Goal: Find specific page/section

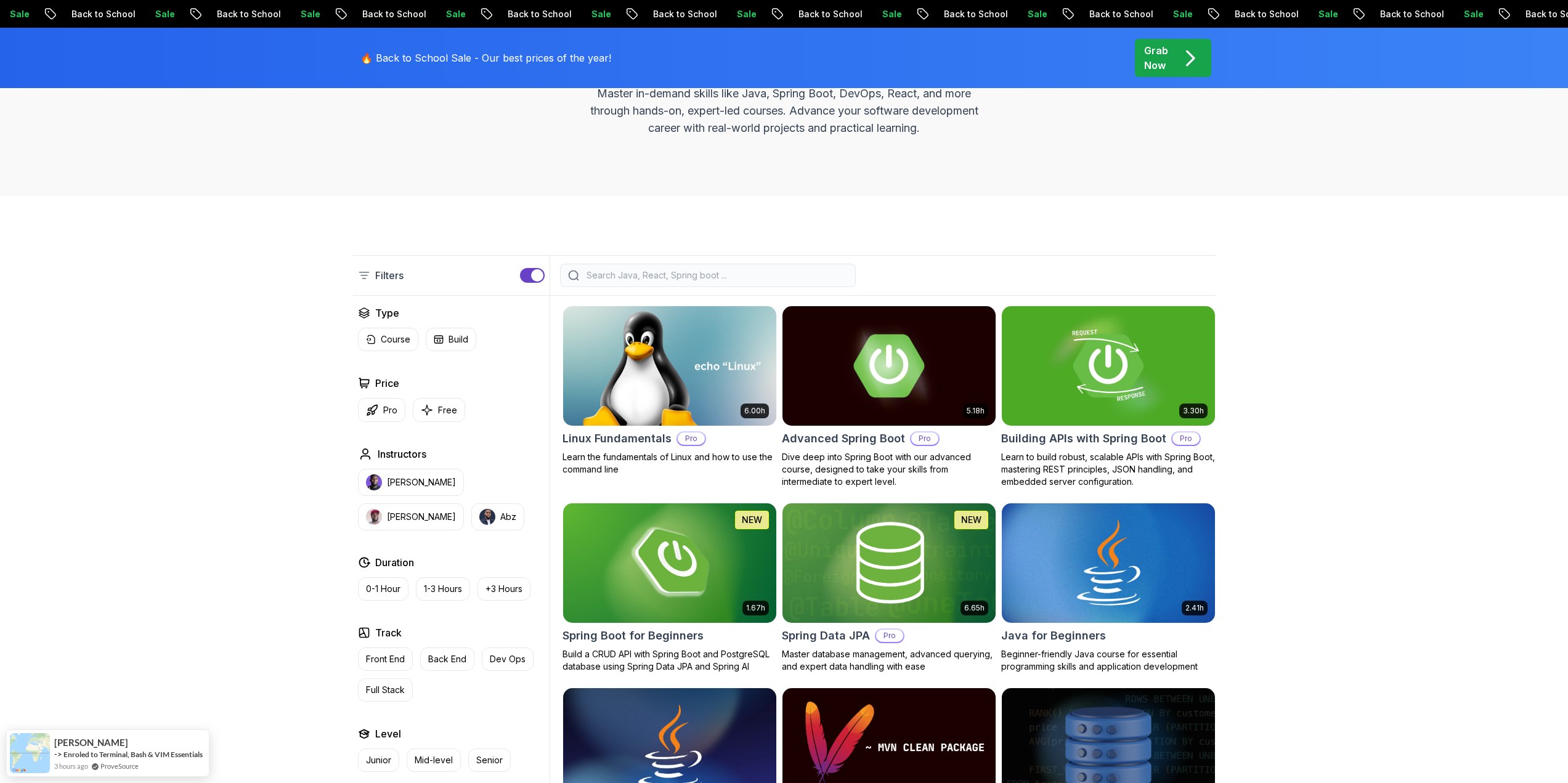
scroll to position [185, 0]
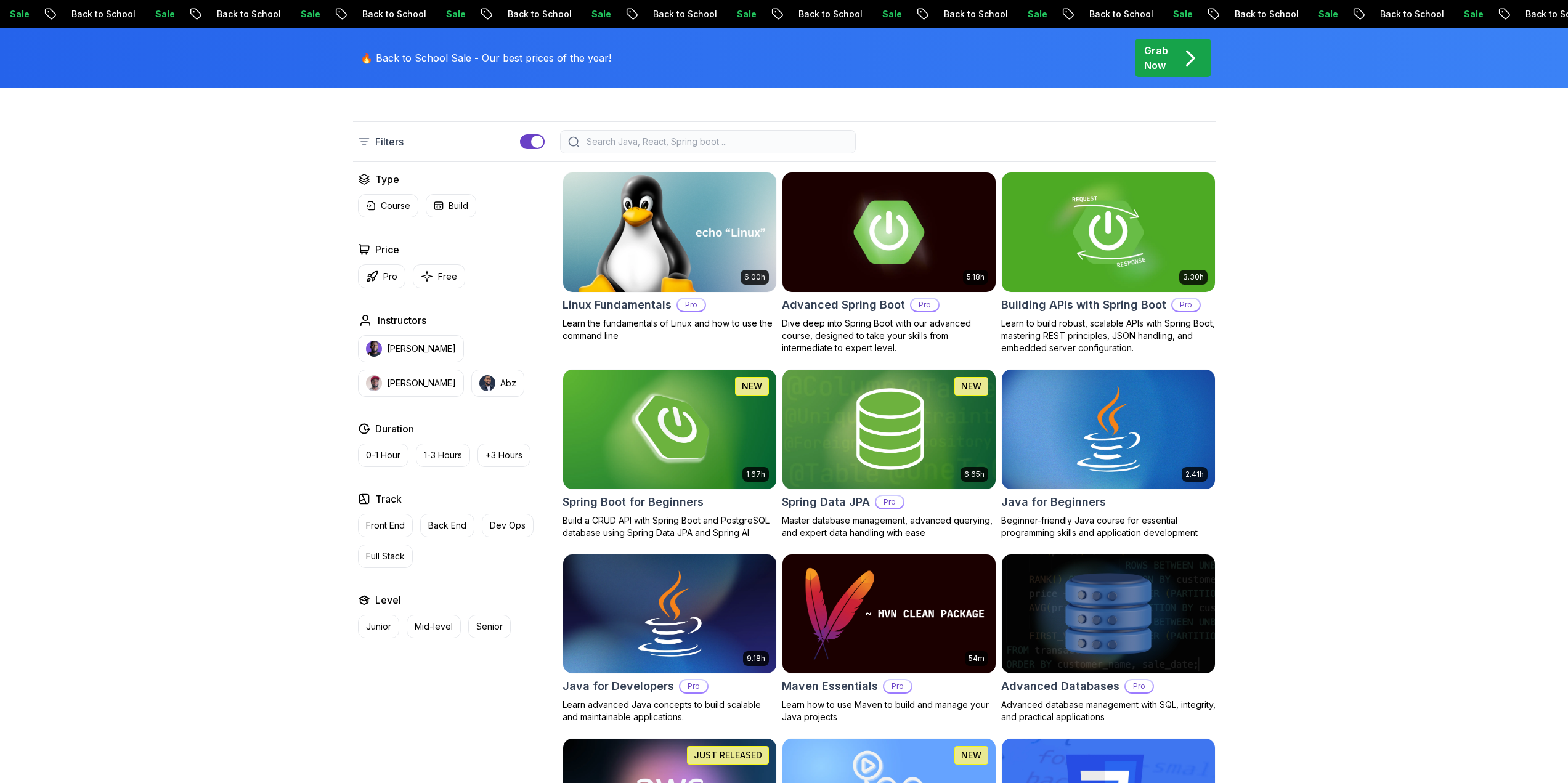
scroll to position [308, 0]
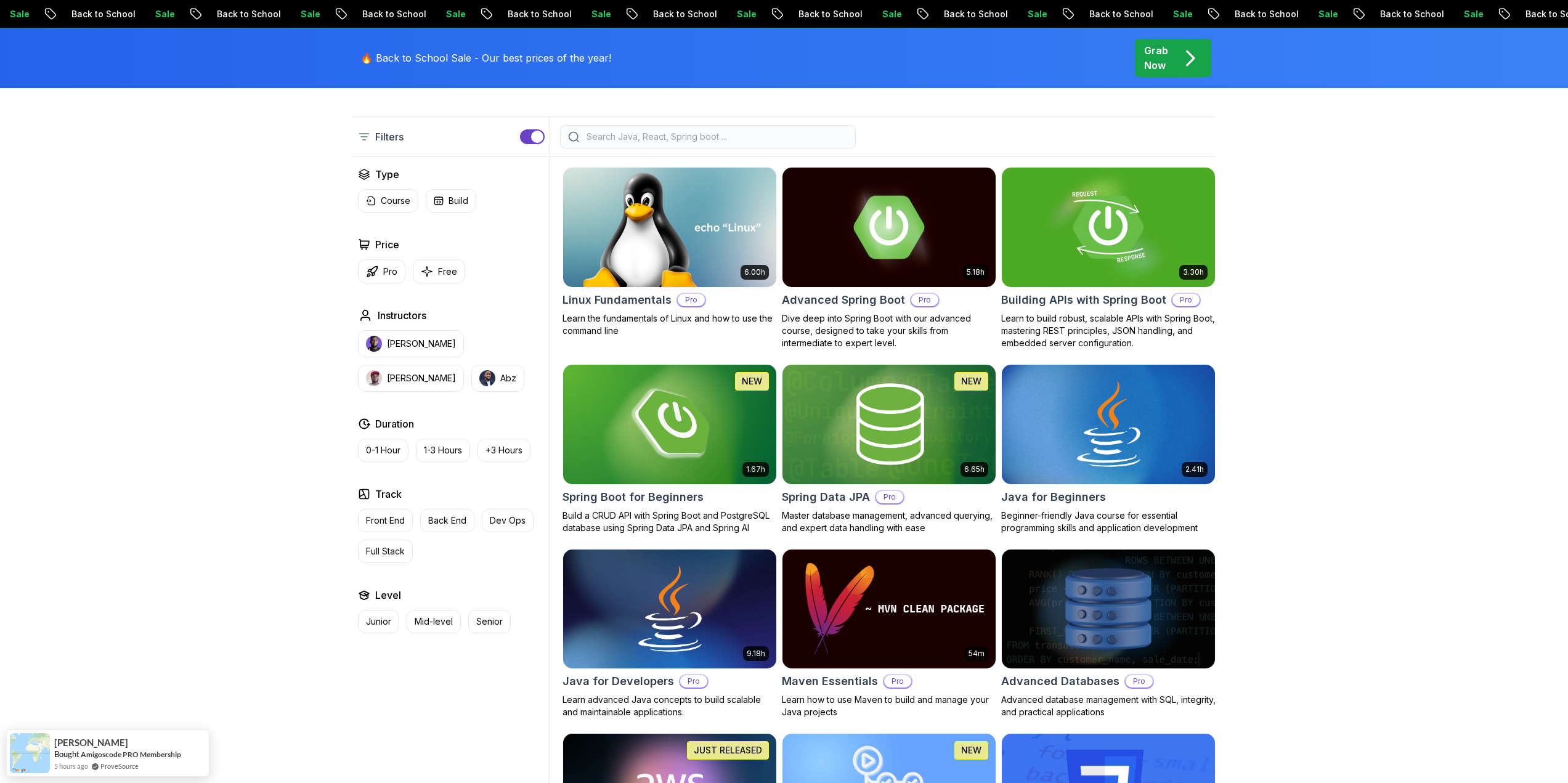
click at [675, 145] on div at bounding box center [708, 136] width 296 height 23
click at [676, 142] on input "search" at bounding box center [716, 137] width 264 height 12
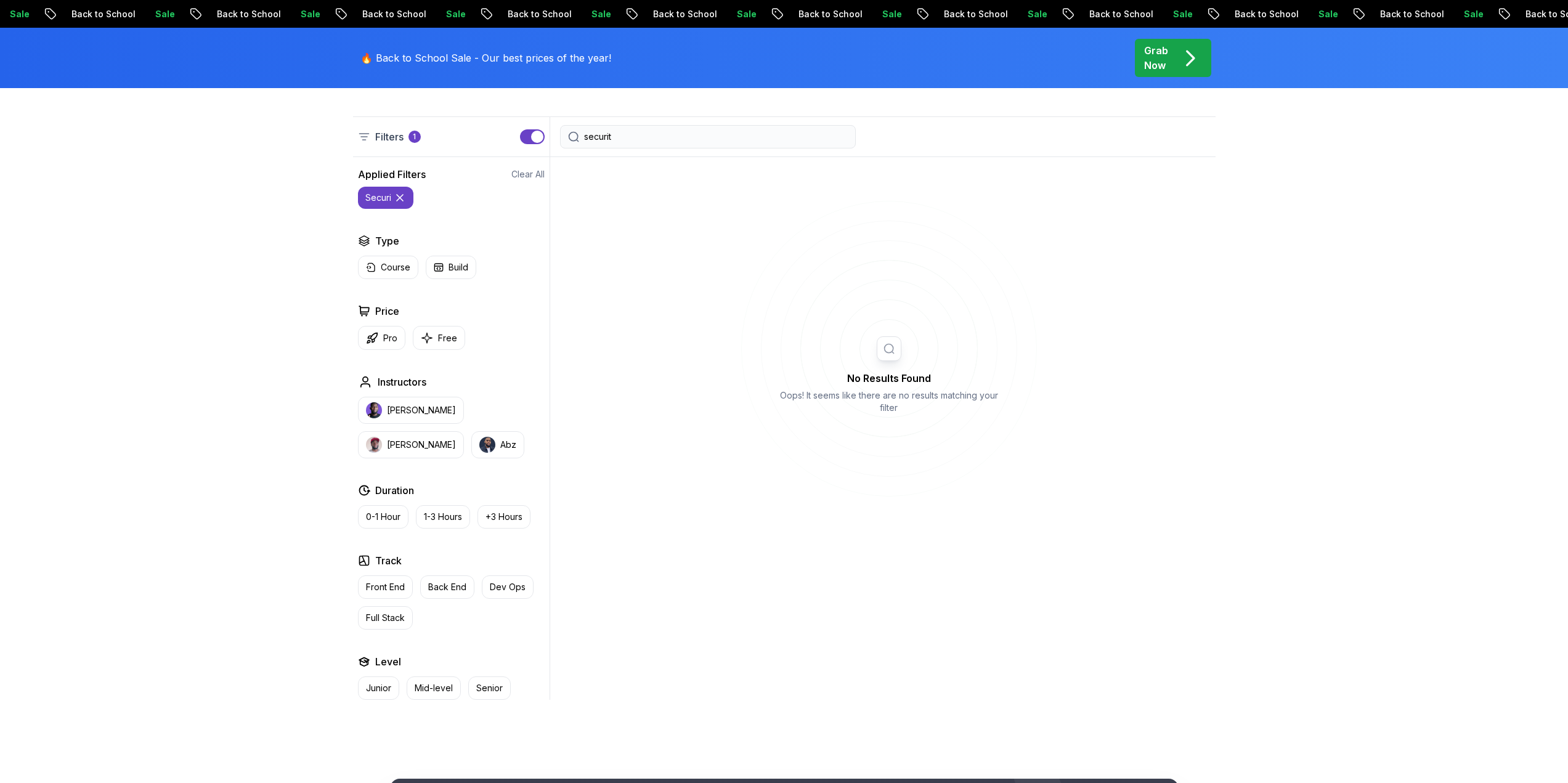
type input "security"
